Goal: Task Accomplishment & Management: Manage account settings

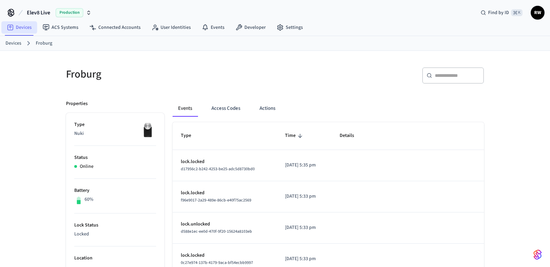
click at [26, 30] on link "Devices" at bounding box center [19, 27] width 36 height 12
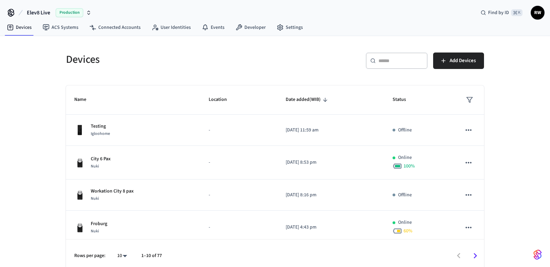
click at [379, 58] on input "text" at bounding box center [400, 60] width 45 height 7
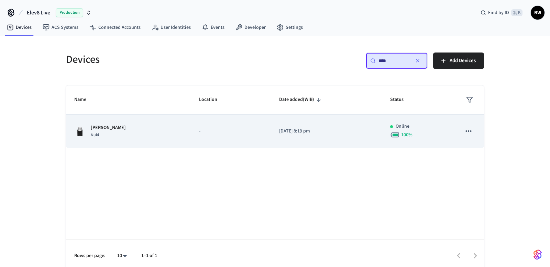
type input "****"
click at [271, 136] on td "[DATE] 8:19 pm" at bounding box center [326, 132] width 111 height 34
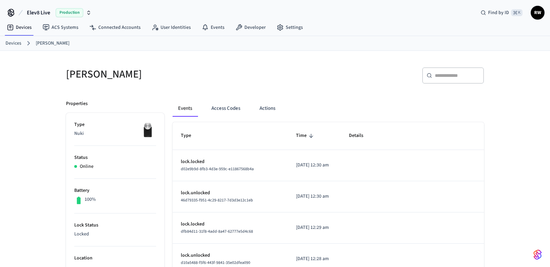
click at [234, 208] on td "lock.unlocked 46d79335-f951-4c29-8217-7d3d3e12c1eb" at bounding box center [229, 196] width 115 height 31
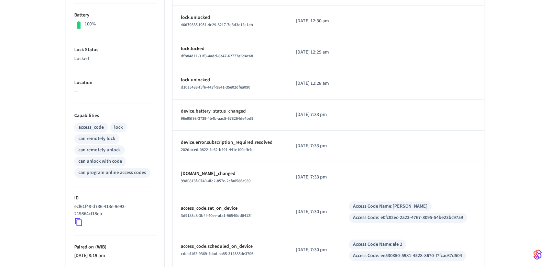
scroll to position [249, 0]
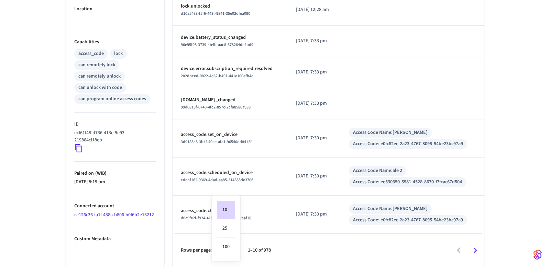
click at [231, 248] on body "Elev8 Live Production Find by ID ⌘ K RW Devices ACS Systems Connected Accounts …" at bounding box center [275, 9] width 550 height 517
click at [229, 227] on li "25" at bounding box center [226, 229] width 18 height 19
type input "**"
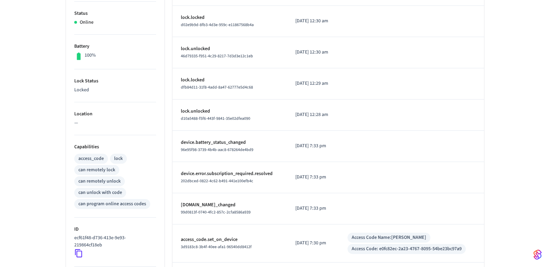
scroll to position [144, 0]
click at [246, 176] on p "device.error.subscription_required.resolved" at bounding box center [230, 174] width 98 height 7
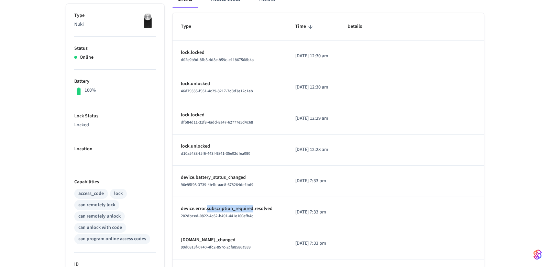
scroll to position [107, 0]
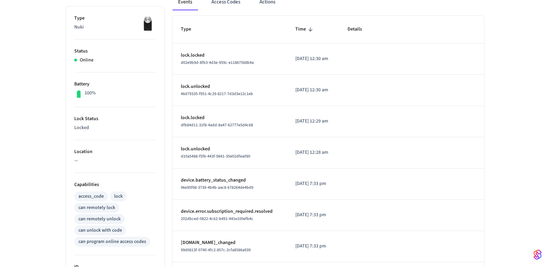
click at [246, 167] on td "lock.unlocked d10a5488-f5f6-443f-9841-35e02dfea090" at bounding box center [229, 152] width 114 height 31
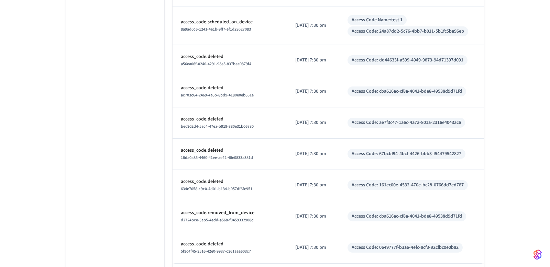
scroll to position [767, 0]
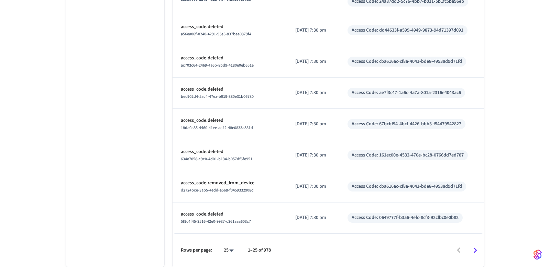
click at [321, 177] on td "[DATE] 7:30 pm" at bounding box center [313, 186] width 52 height 31
click at [478, 249] on icon "Go to next page" at bounding box center [475, 250] width 11 height 11
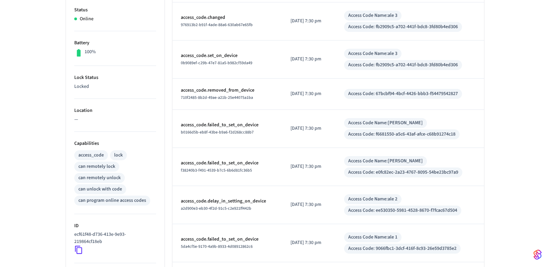
scroll to position [0, 0]
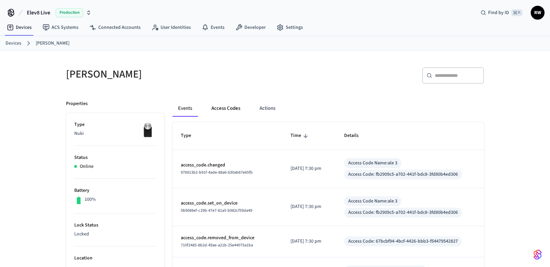
click at [232, 112] on button "Access Codes" at bounding box center [226, 108] width 40 height 16
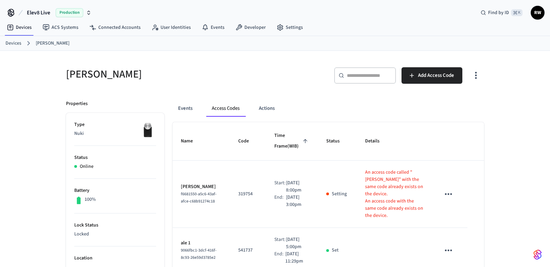
scroll to position [5, 0]
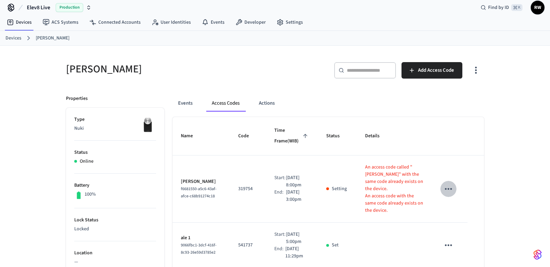
click at [450, 191] on icon "sticky table" at bounding box center [448, 189] width 11 height 11
click at [449, 157] on div at bounding box center [275, 133] width 550 height 267
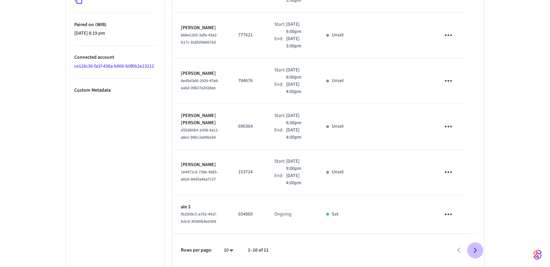
click at [475, 246] on icon "Go to next page" at bounding box center [475, 250] width 11 height 11
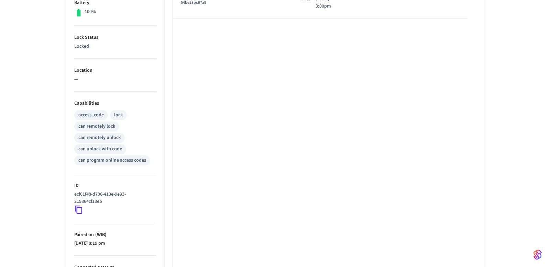
scroll to position [235, 0]
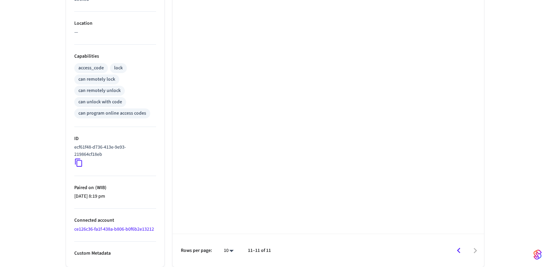
click at [461, 254] on icon "Go to previous page" at bounding box center [458, 251] width 11 height 11
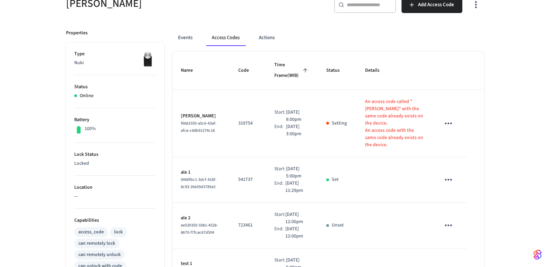
scroll to position [58, 0]
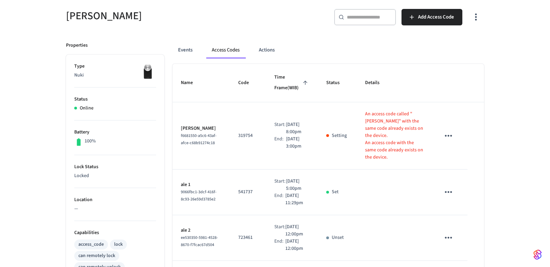
click at [388, 153] on p "An access code with the same code already exists on the device." at bounding box center [394, 150] width 58 height 22
drag, startPoint x: 380, startPoint y: 160, endPoint x: 363, endPoint y: 143, distance: 23.8
click at [365, 143] on p "An access code with the same code already exists on the device." at bounding box center [394, 150] width 58 height 22
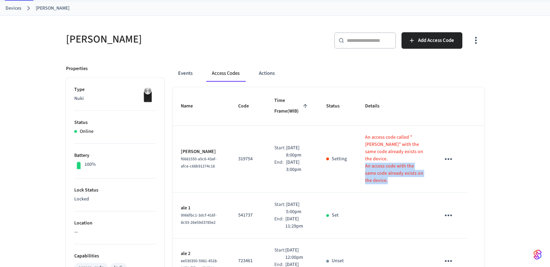
scroll to position [24, 0]
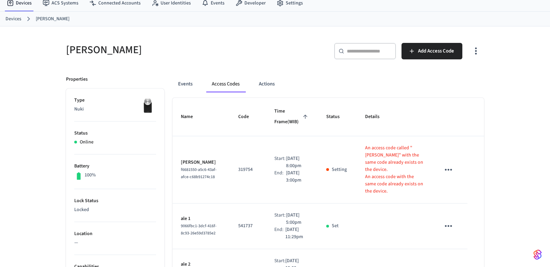
click at [388, 148] on p "An access code called "[PERSON_NAME]" with the same code already exists on the …" at bounding box center [394, 159] width 58 height 29
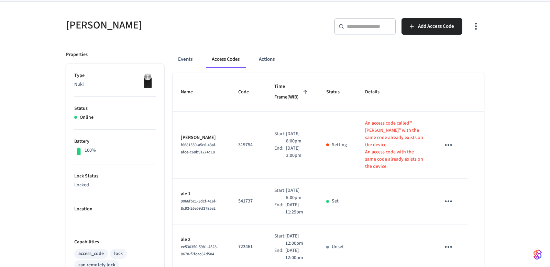
scroll to position [51, 0]
